Goal: Check status

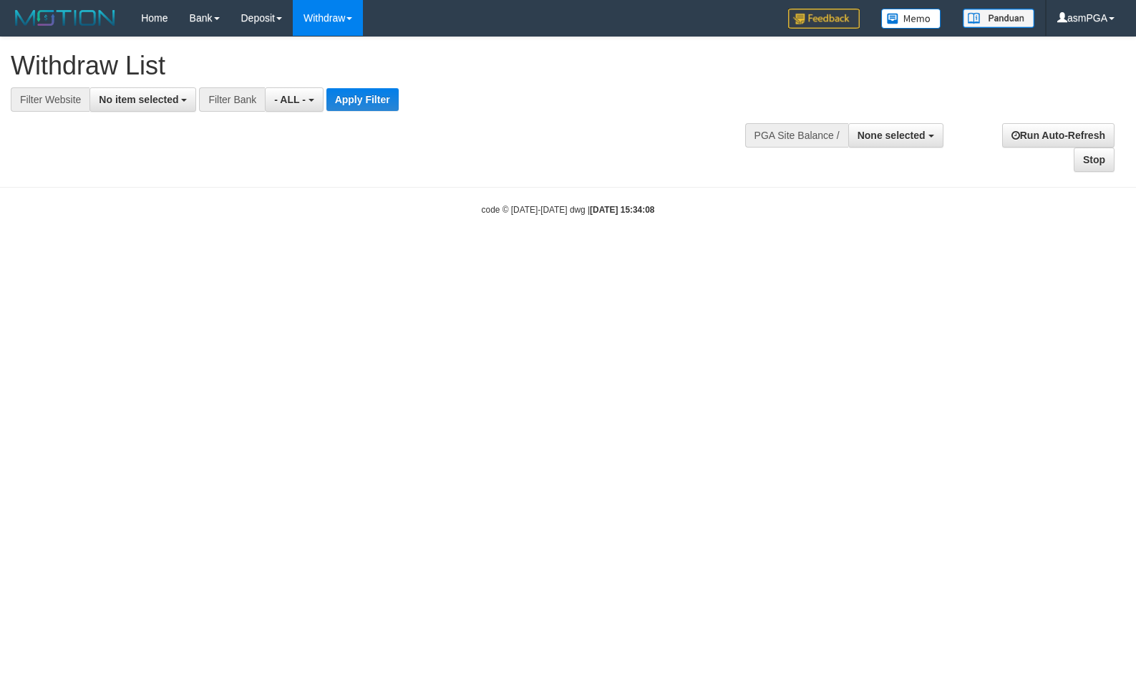
select select
click at [926, 142] on button "None selected" at bounding box center [895, 135] width 95 height 24
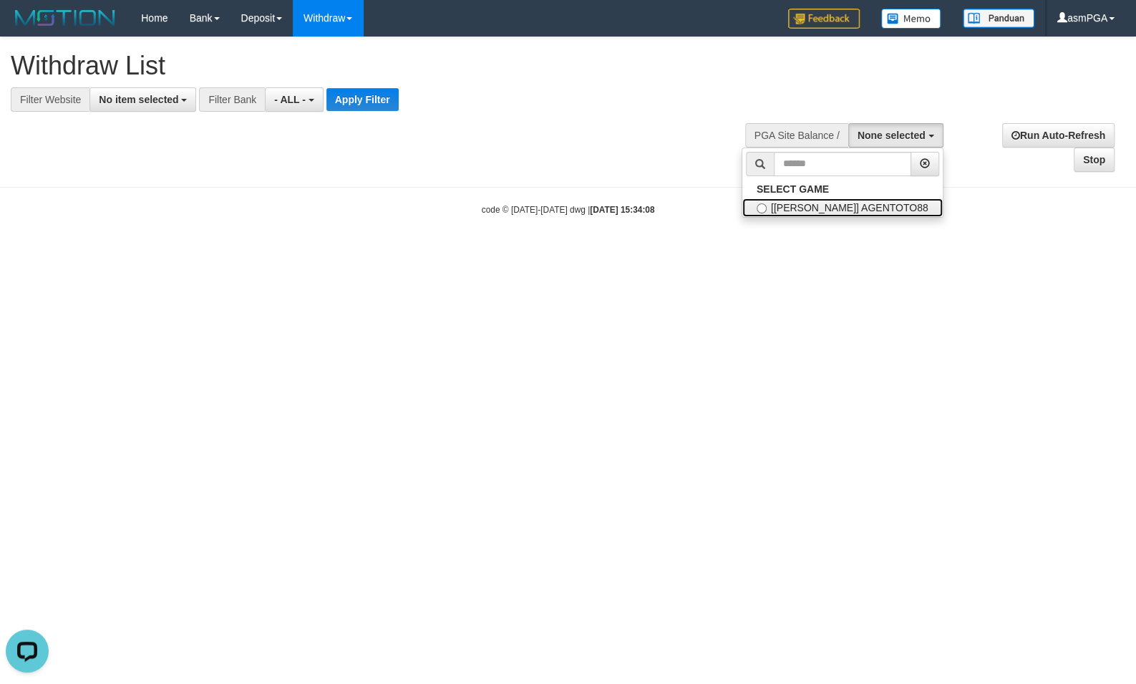
click at [876, 206] on label "[[PERSON_NAME]] AGENTOTO88" at bounding box center [842, 207] width 200 height 19
select select "***"
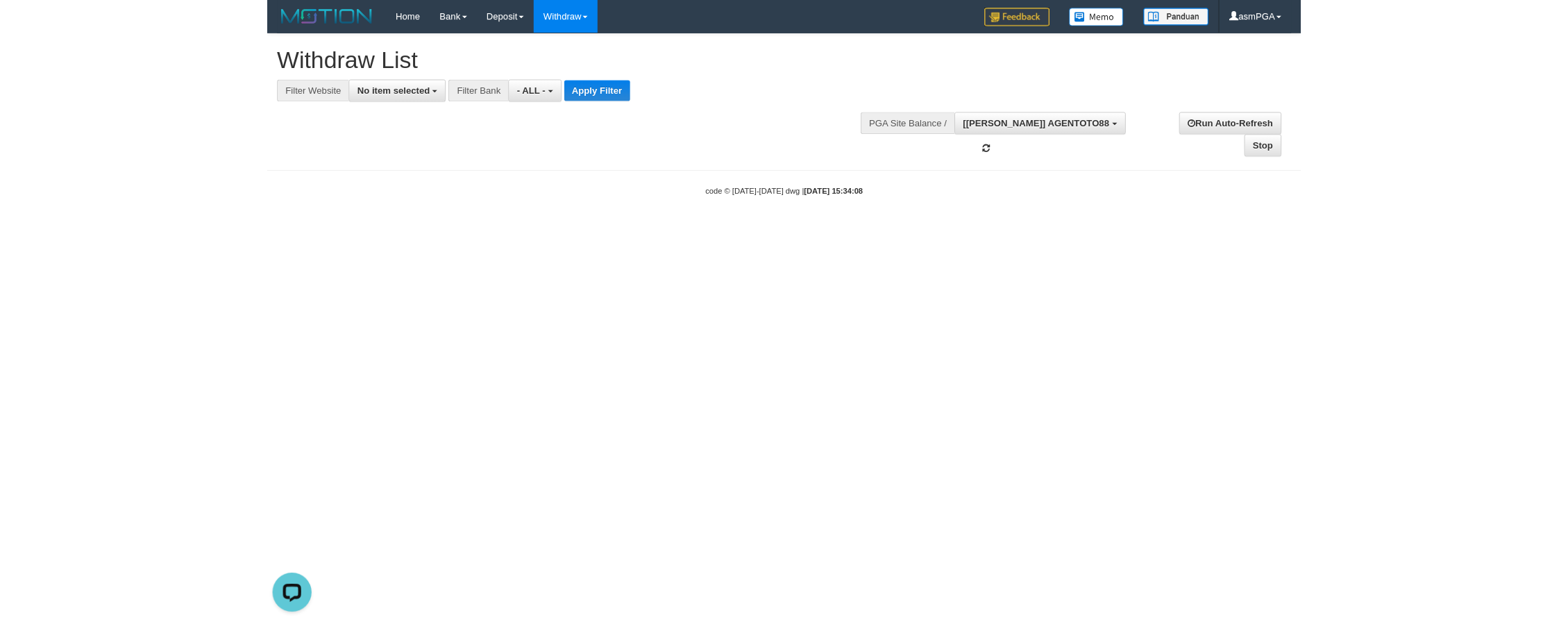
scroll to position [12, 0]
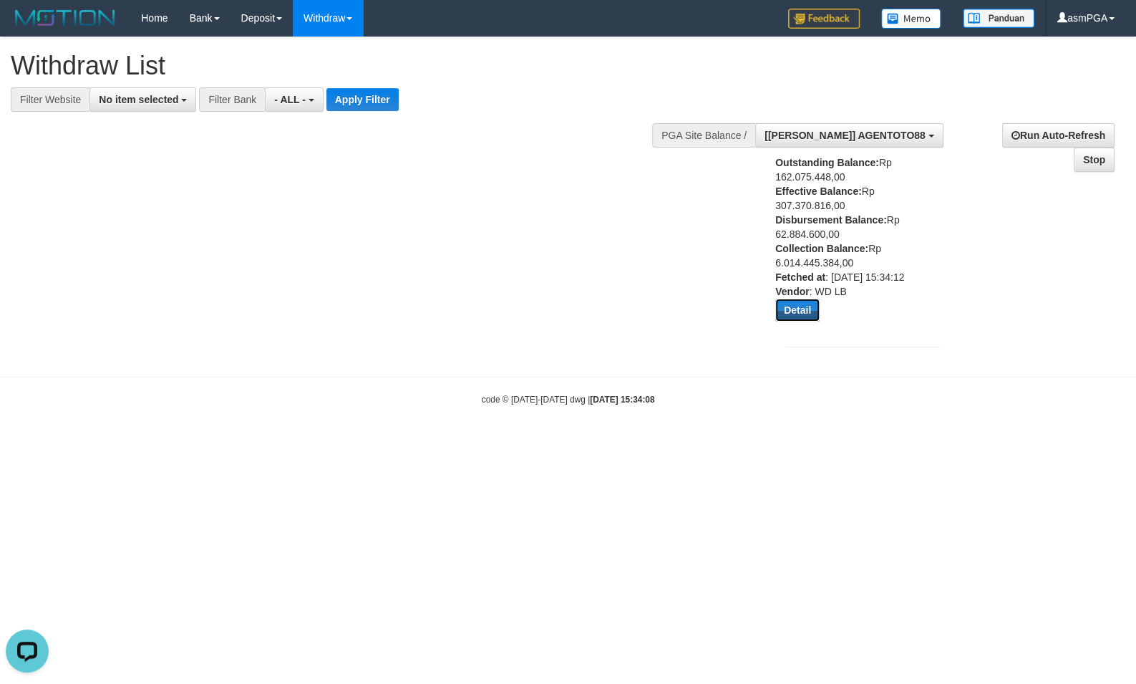
click at [810, 314] on button "Detail" at bounding box center [797, 310] width 44 height 23
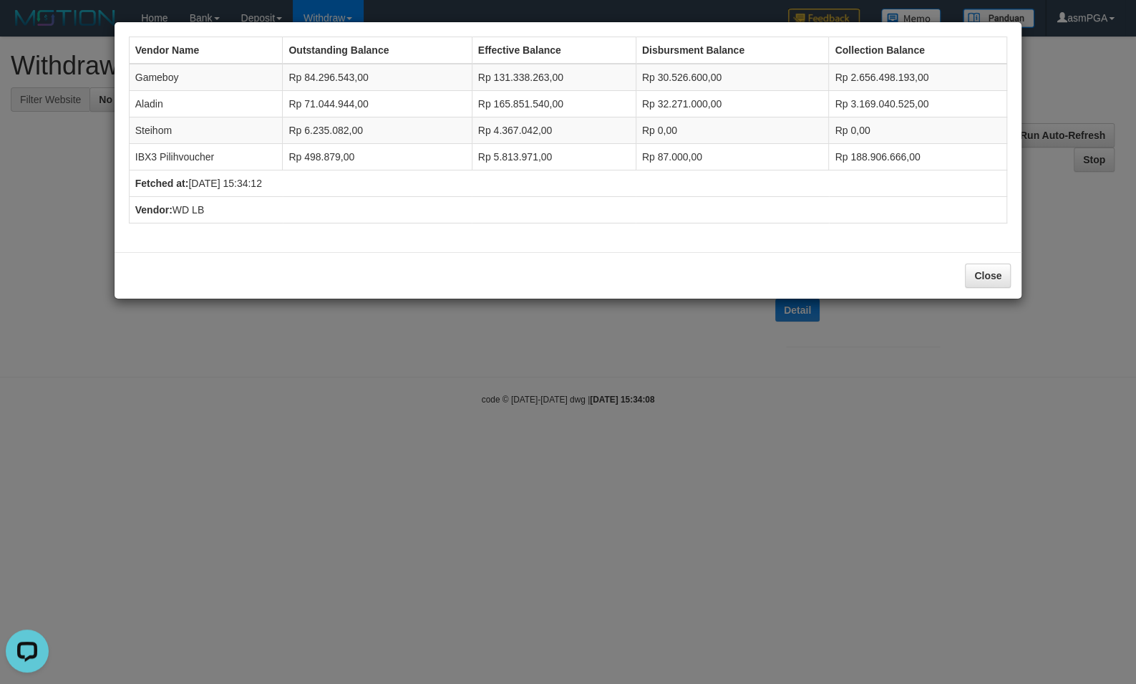
drag, startPoint x: 359, startPoint y: 452, endPoint x: 339, endPoint y: 450, distance: 20.8
click at [346, 462] on div "Vendor Name Outstanding Balance Effective Balance Disbursment Balance Collectio…" at bounding box center [568, 342] width 1136 height 684
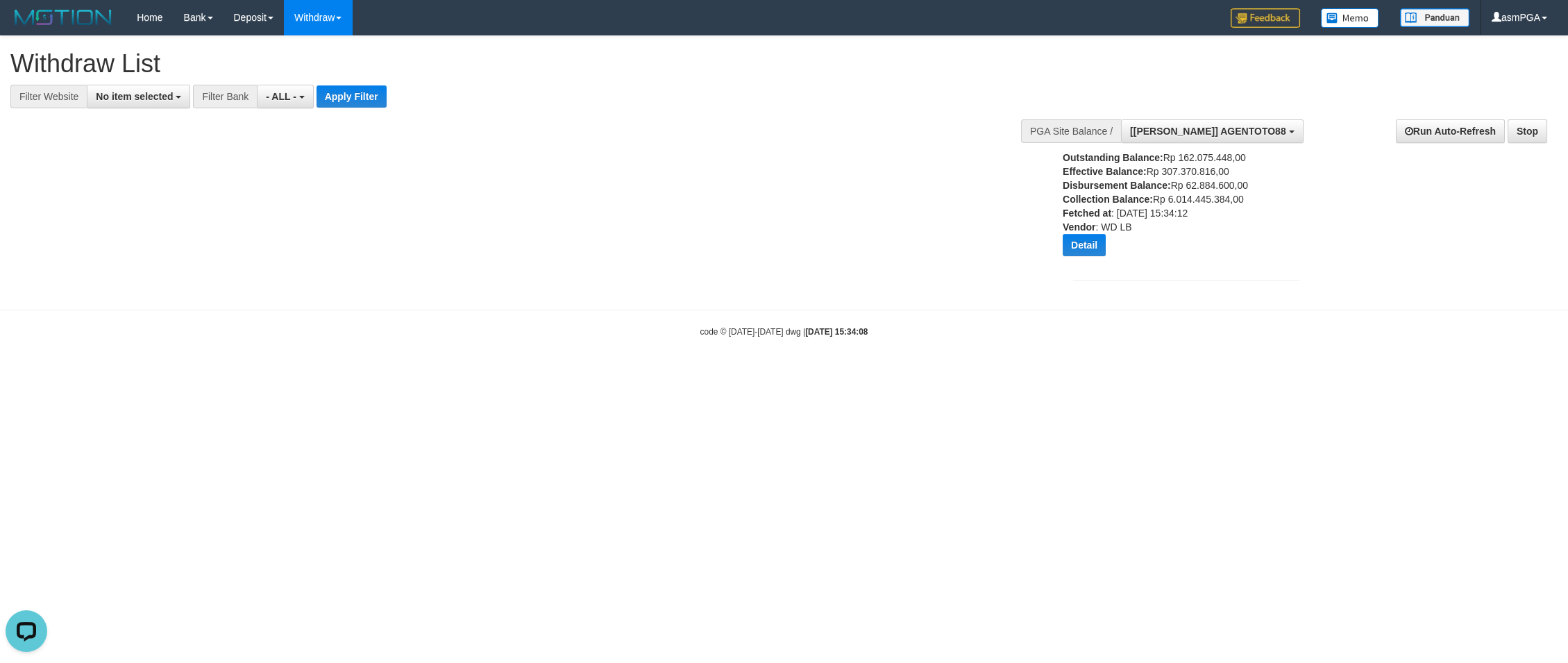
click at [388, 243] on div "**********" at bounding box center [784, 166] width 1568 height 260
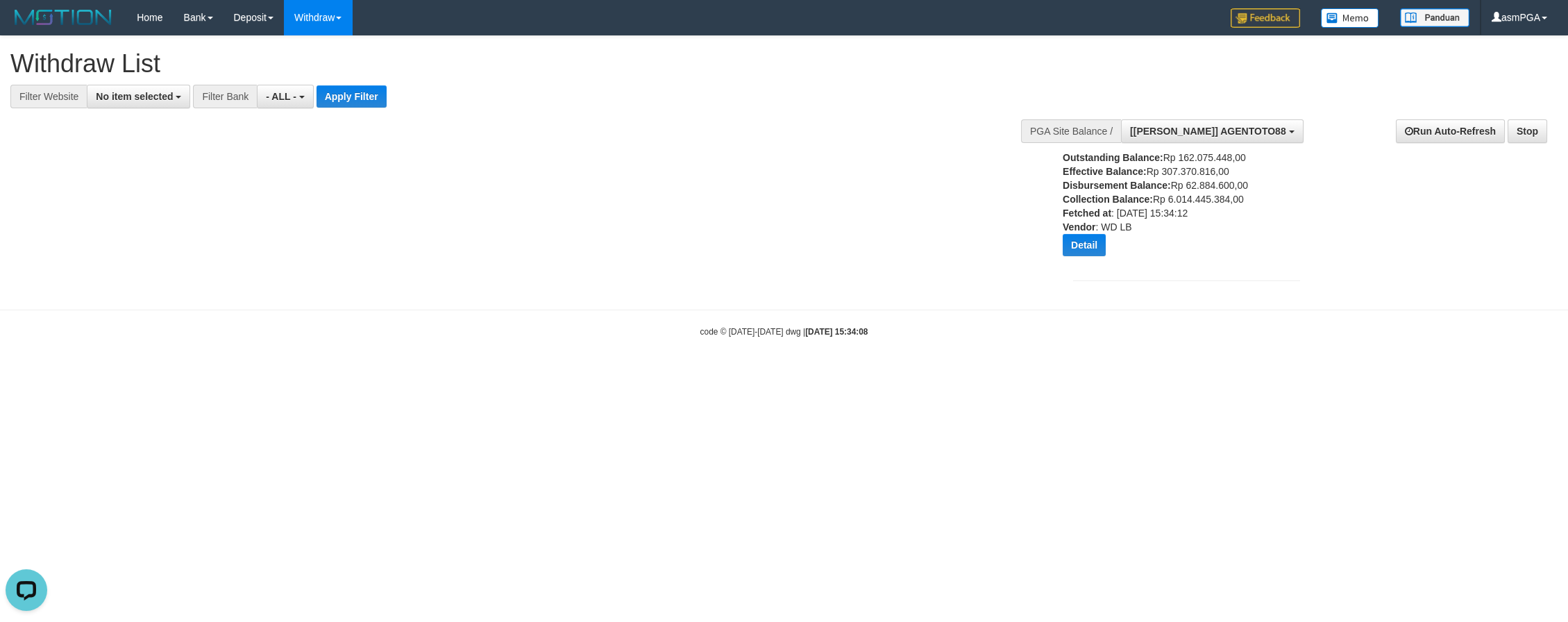
click at [715, 373] on html "Toggle navigation Home Bank Account List Load By Website Group [ITOTO] AGENTOTO…" at bounding box center [784, 186] width 1568 height 373
click at [1101, 131] on span "[[PERSON_NAME]] AGENTOTO88" at bounding box center [1207, 131] width 156 height 11
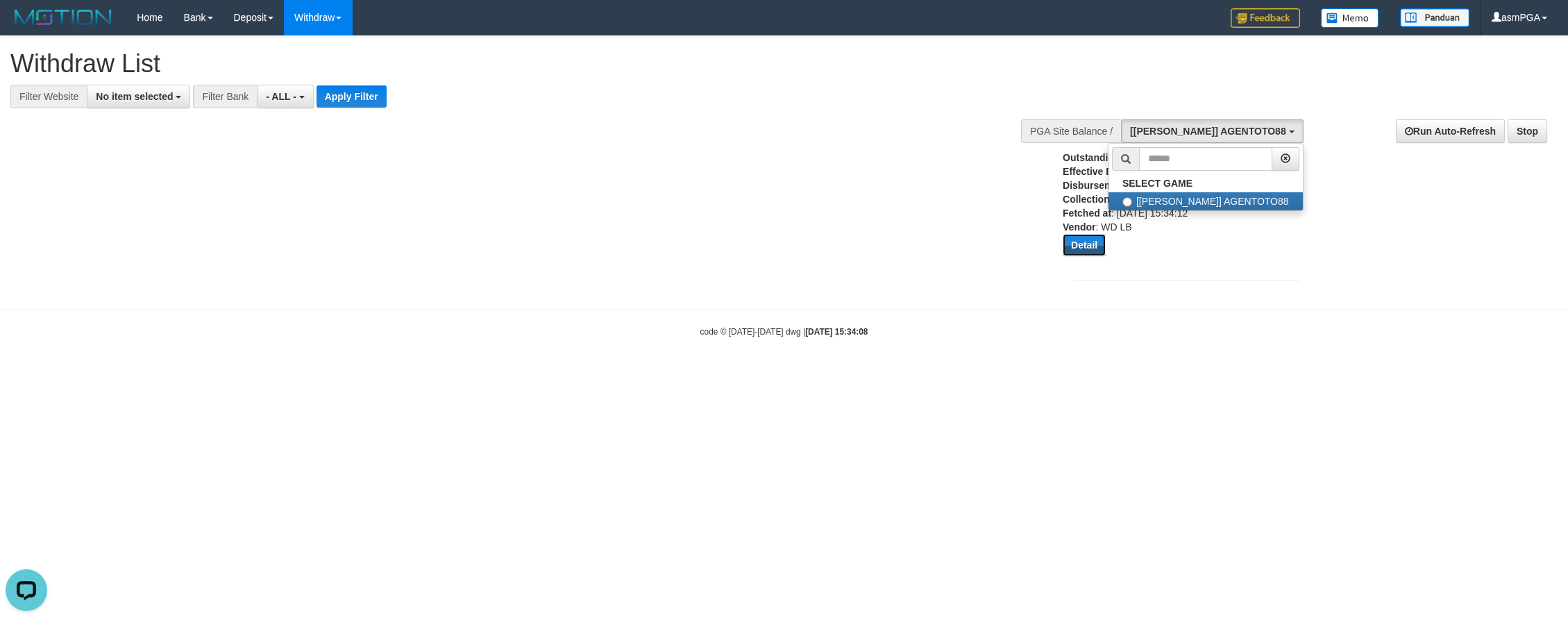
click at [1091, 244] on button "Detail" at bounding box center [1084, 245] width 43 height 22
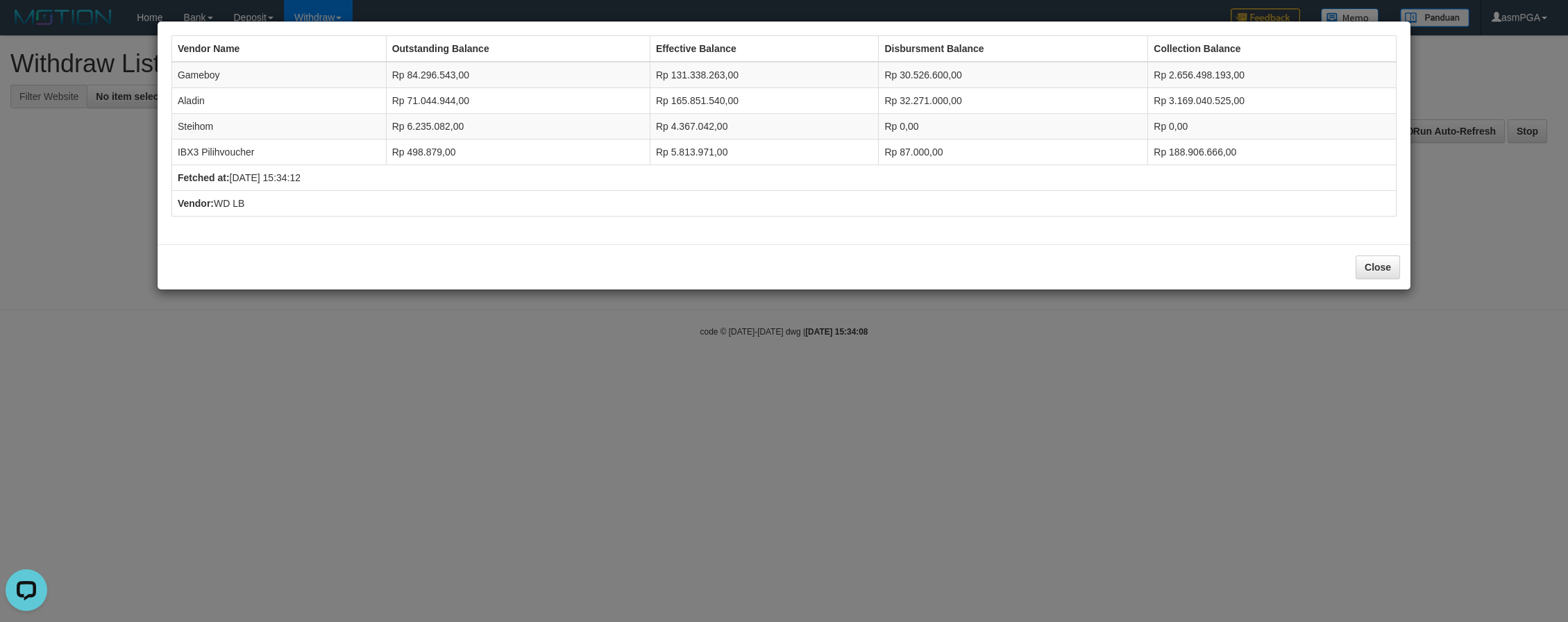
drag, startPoint x: 600, startPoint y: 427, endPoint x: 570, endPoint y: 382, distance: 54.1
click at [607, 420] on div "Vendor Name Outstanding Balance Effective Balance Disbursment Balance Collectio…" at bounding box center [784, 311] width 1568 height 622
